Goal: Task Accomplishment & Management: Manage account settings

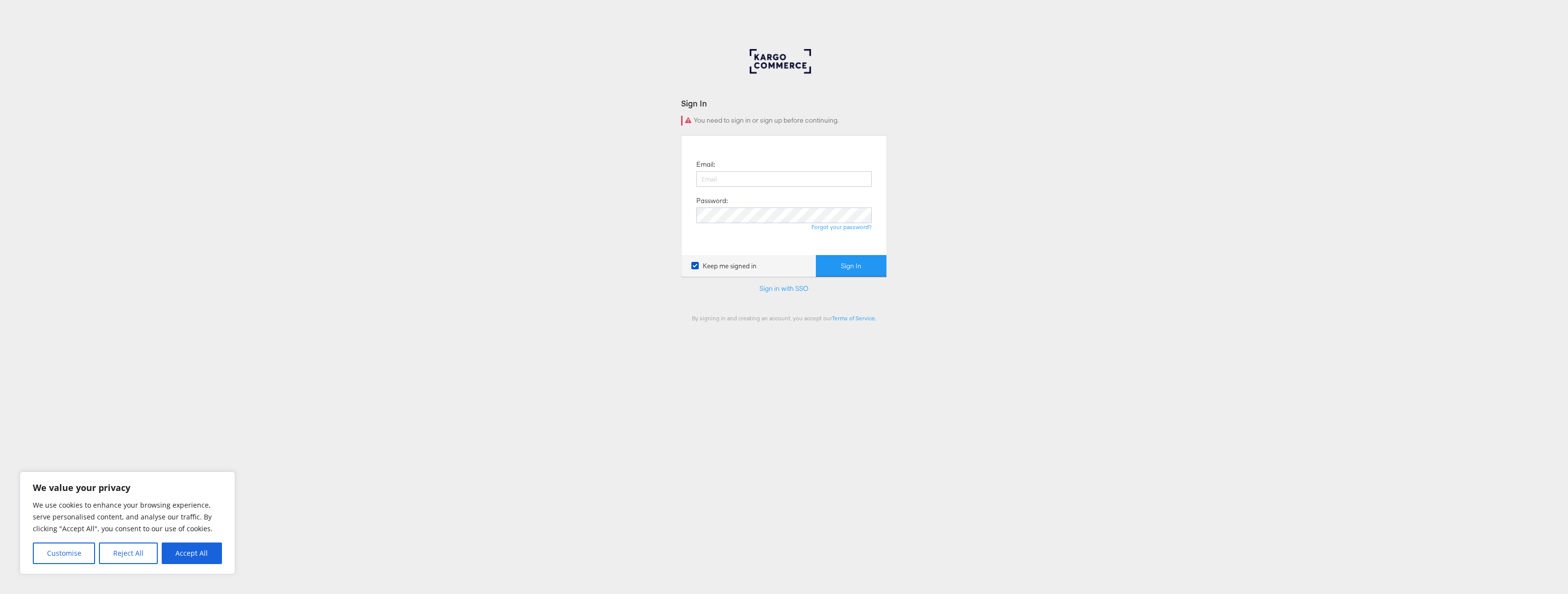
click at [579, 300] on div "Sign In You need to sign in or sign up before continuing. Email: Password: Forg…" at bounding box center [784, 294] width 1568 height 490
click at [186, 561] on button "Accept All" at bounding box center [192, 553] width 60 height 22
checkbox input "true"
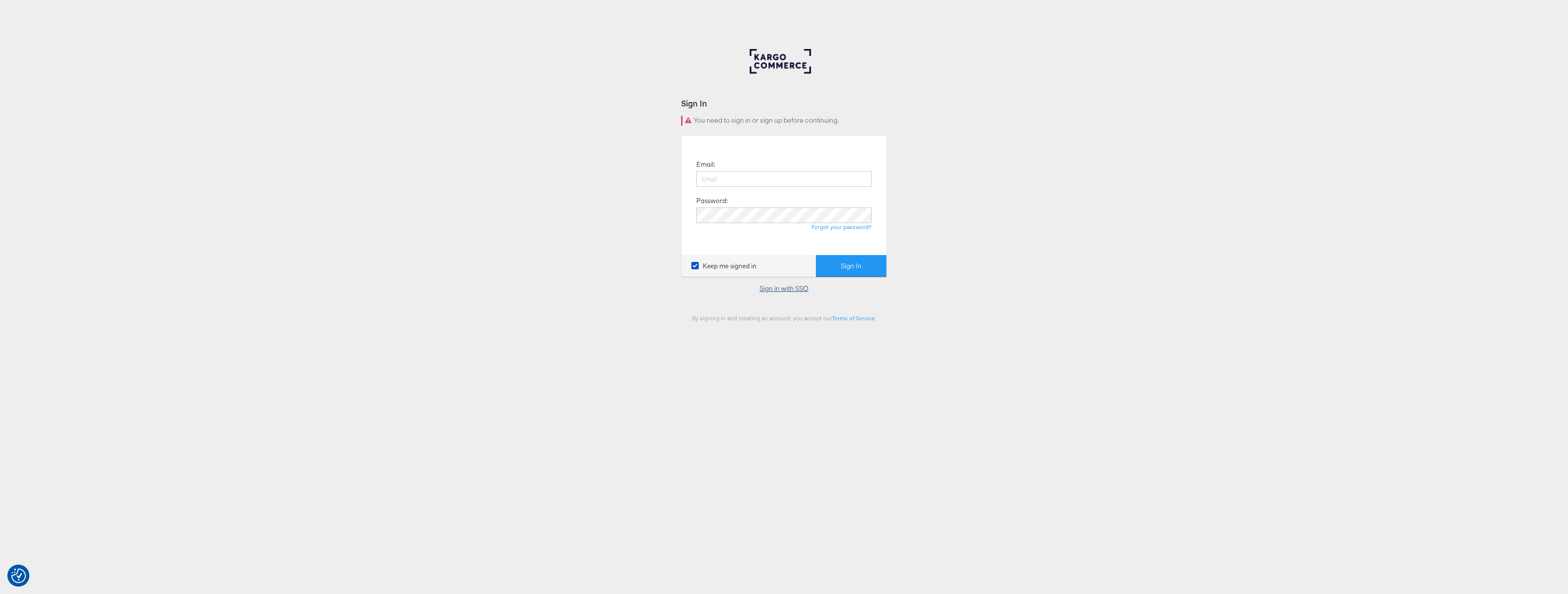
click at [788, 289] on link "Sign in with SSO" at bounding box center [783, 288] width 49 height 9
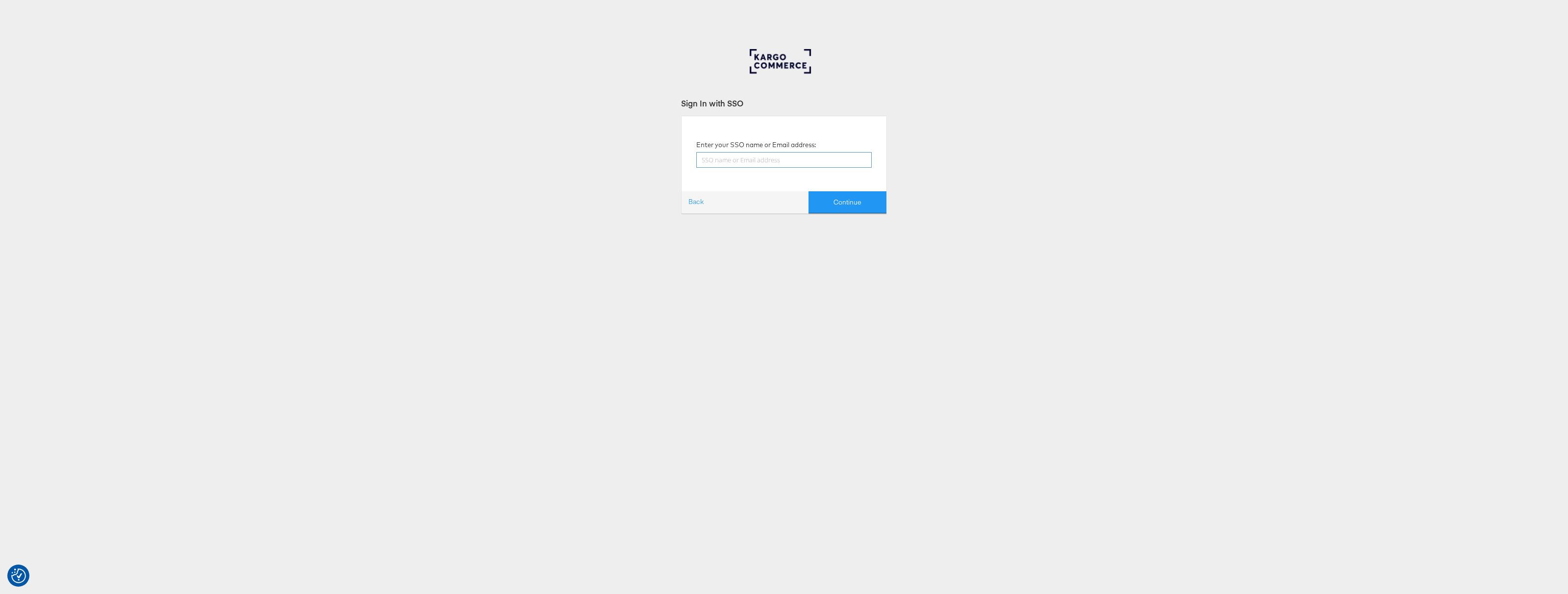
click at [739, 156] on input "text" at bounding box center [784, 160] width 176 height 15
type input "[PERSON_NAME][EMAIL_ADDRESS][PERSON_NAME][DOMAIN_NAME]"
click at [864, 207] on button "Continue" at bounding box center [847, 202] width 78 height 22
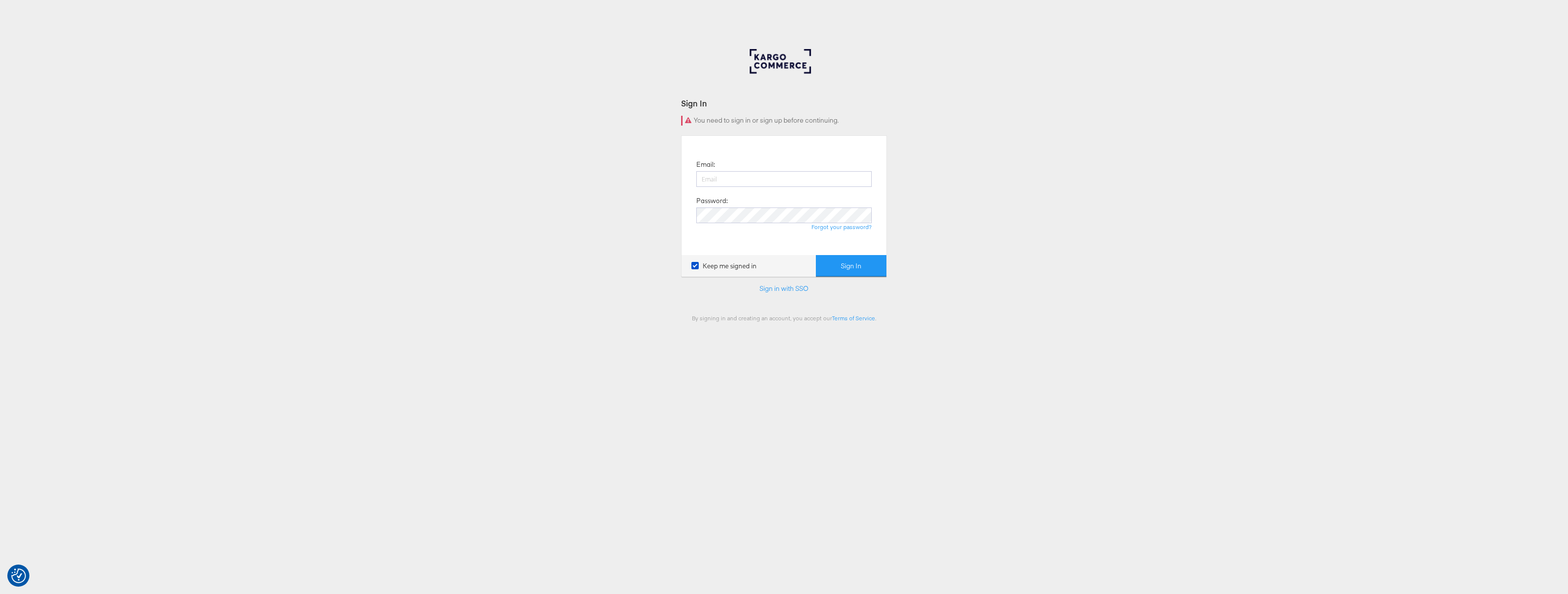
click at [579, 244] on div "Sign In You need to sign in or sign up before continuing. Email: Password: Forg…" at bounding box center [784, 294] width 1568 height 490
click at [731, 178] on input "email" at bounding box center [784, 179] width 176 height 15
type input "[PERSON_NAME][EMAIL_ADDRESS][PERSON_NAME][DOMAIN_NAME]"
click at [855, 256] on button "Sign In" at bounding box center [851, 266] width 70 height 22
click at [721, 182] on input "email" at bounding box center [784, 179] width 176 height 15
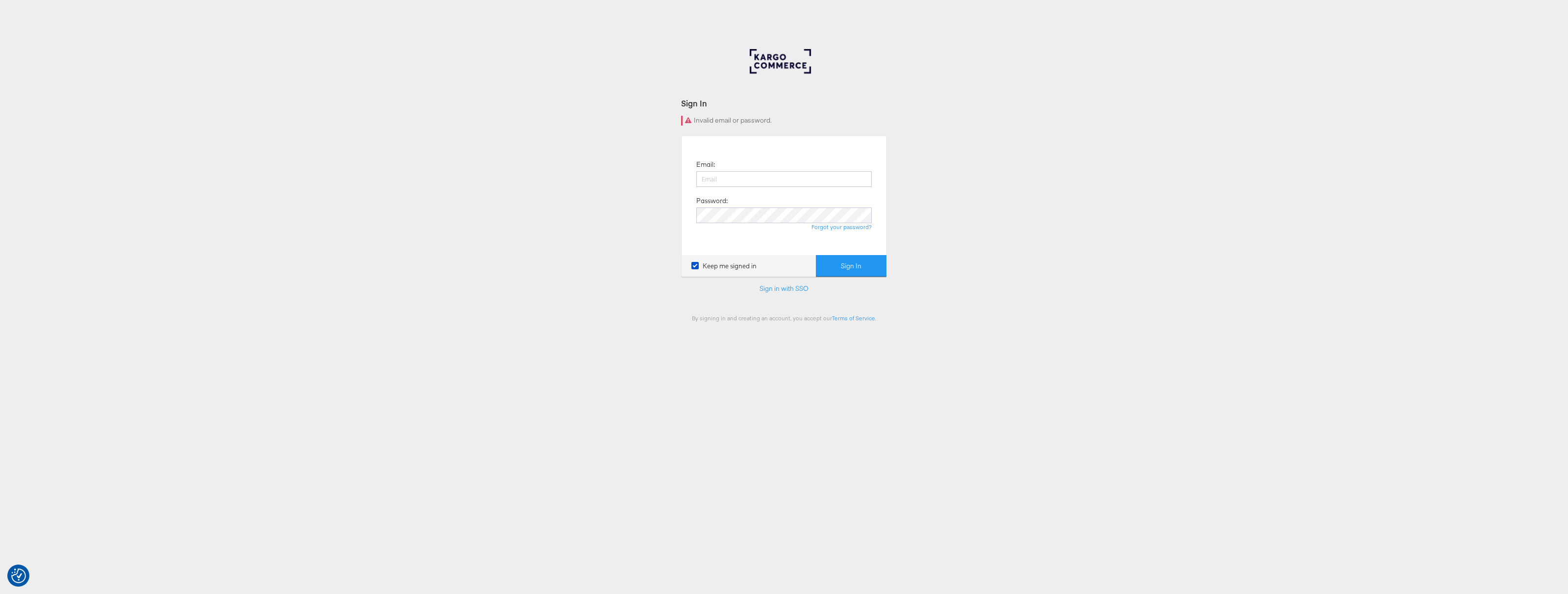
type input "[PERSON_NAME][EMAIL_ADDRESS][PERSON_NAME][DOMAIN_NAME]"
click at [850, 266] on button "Sign In" at bounding box center [851, 266] width 70 height 22
click at [644, 236] on div "Sign In Invalid email or password. Email: [PERSON_NAME][EMAIL_ADDRESS][PERSON_N…" at bounding box center [784, 294] width 1568 height 490
click at [779, 180] on input "[PERSON_NAME][EMAIL_ADDRESS][PERSON_NAME][DOMAIN_NAME]" at bounding box center [784, 179] width 176 height 15
click at [644, 206] on div "Sign In Invalid email or password. Email: [PERSON_NAME][EMAIL_ADDRESS][PERSON_N…" at bounding box center [784, 294] width 1568 height 490
